Goal: Find specific page/section

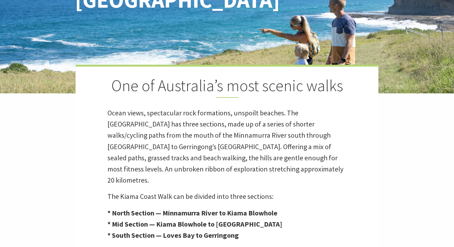
scroll to position [118, 0]
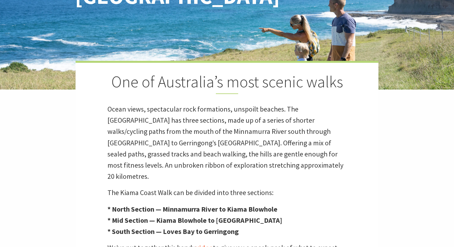
click at [87, 125] on div "One of Australia’s most scenic walks Ocean views, spectacular rock formations, …" at bounding box center [227, 182] width 303 height 242
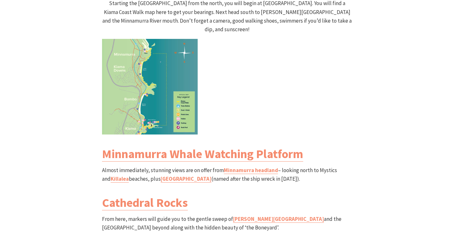
scroll to position [672, 0]
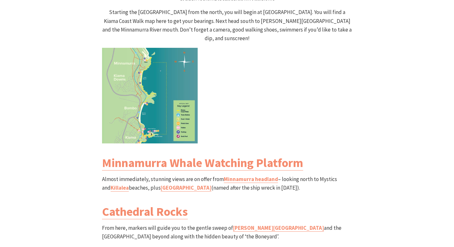
click at [152, 79] on img at bounding box center [150, 96] width 96 height 96
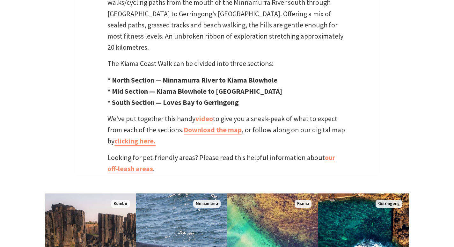
scroll to position [166, 0]
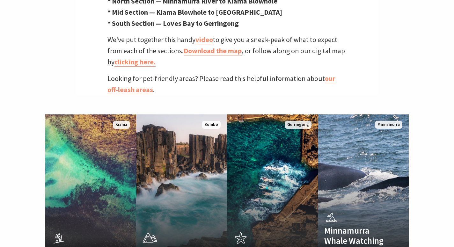
scroll to position [193, 452]
click at [206, 46] on link "Download the map" at bounding box center [213, 50] width 58 height 9
